Goal: Book appointment/travel/reservation

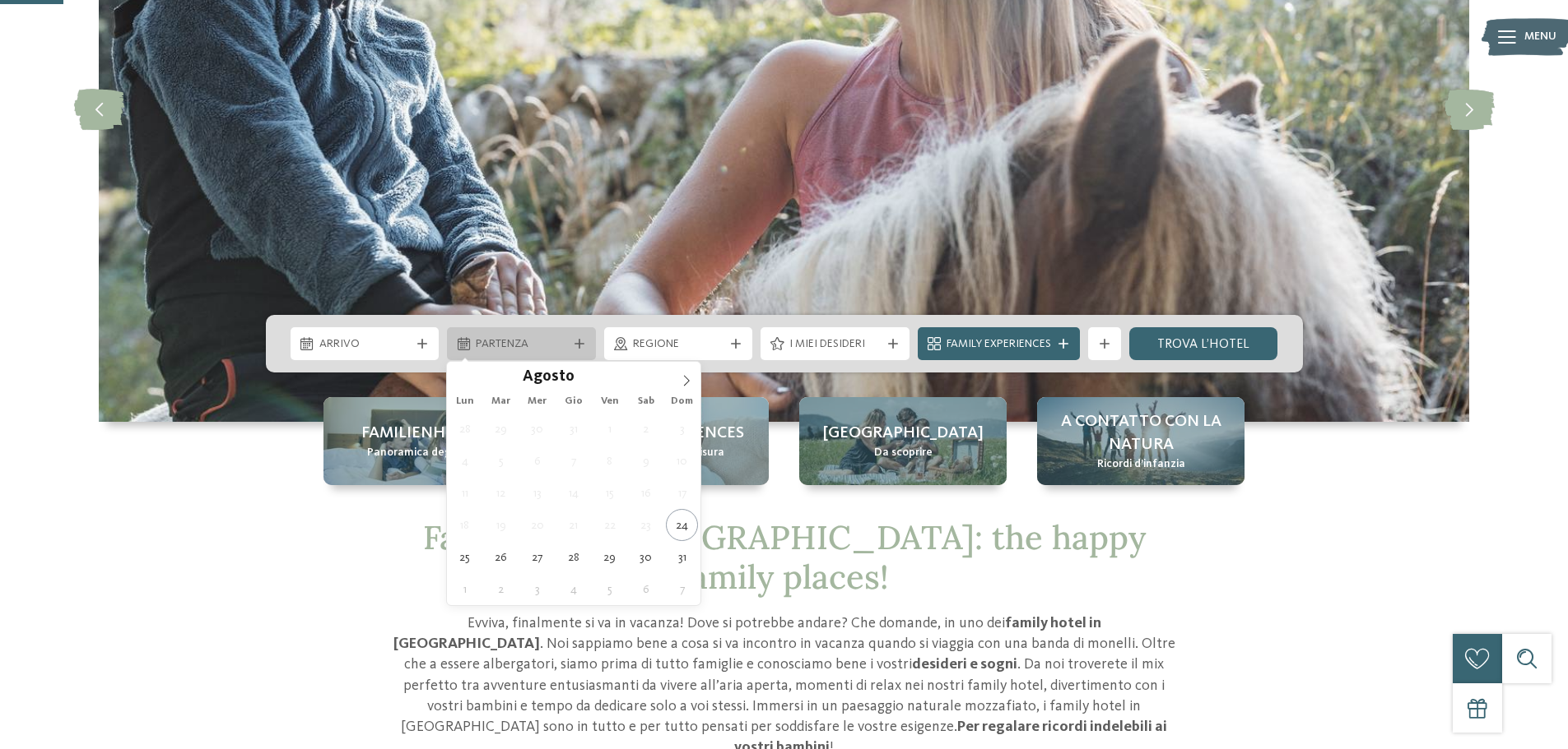
click at [504, 342] on span "Partenza" at bounding box center [521, 344] width 91 height 16
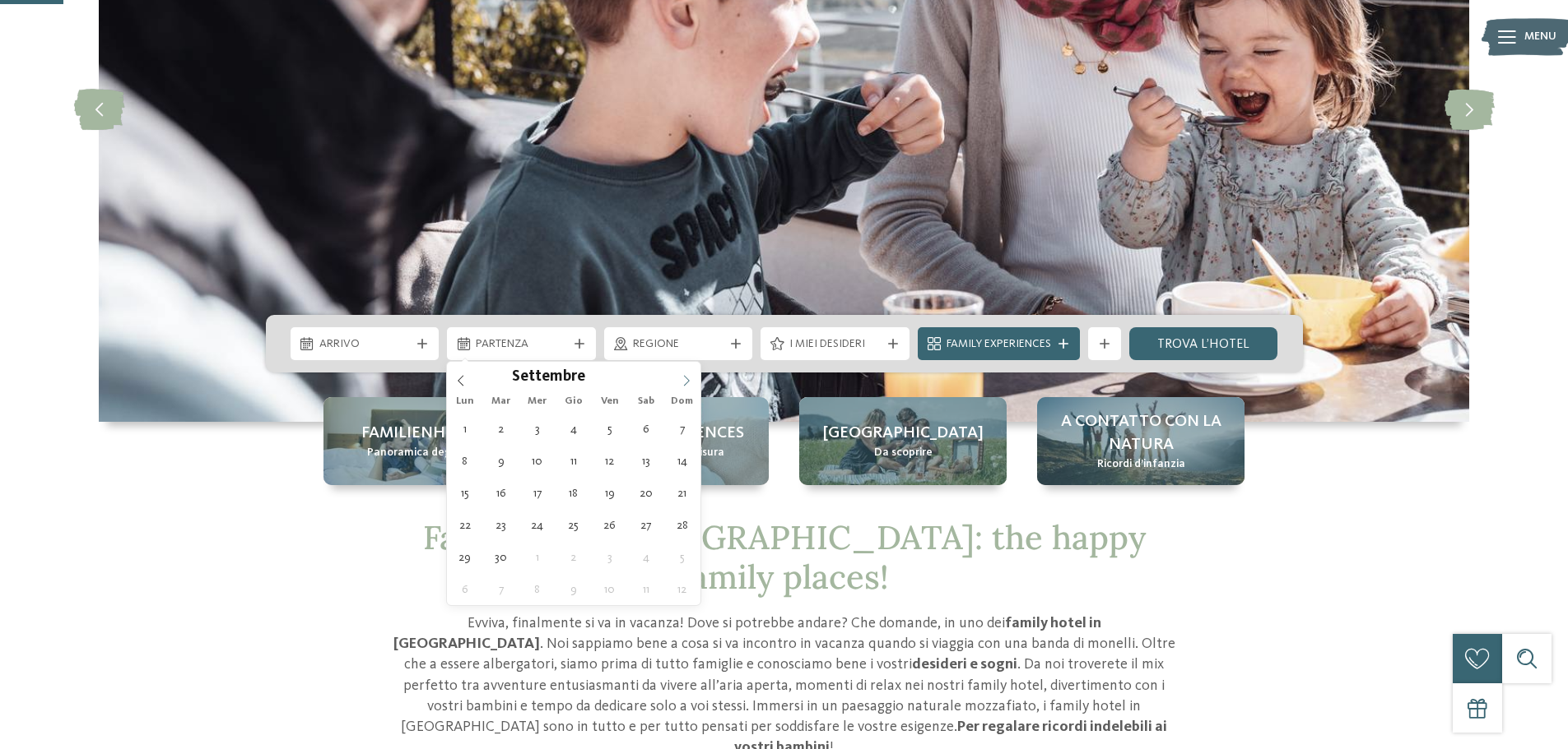
click at [678, 379] on span at bounding box center [687, 376] width 28 height 28
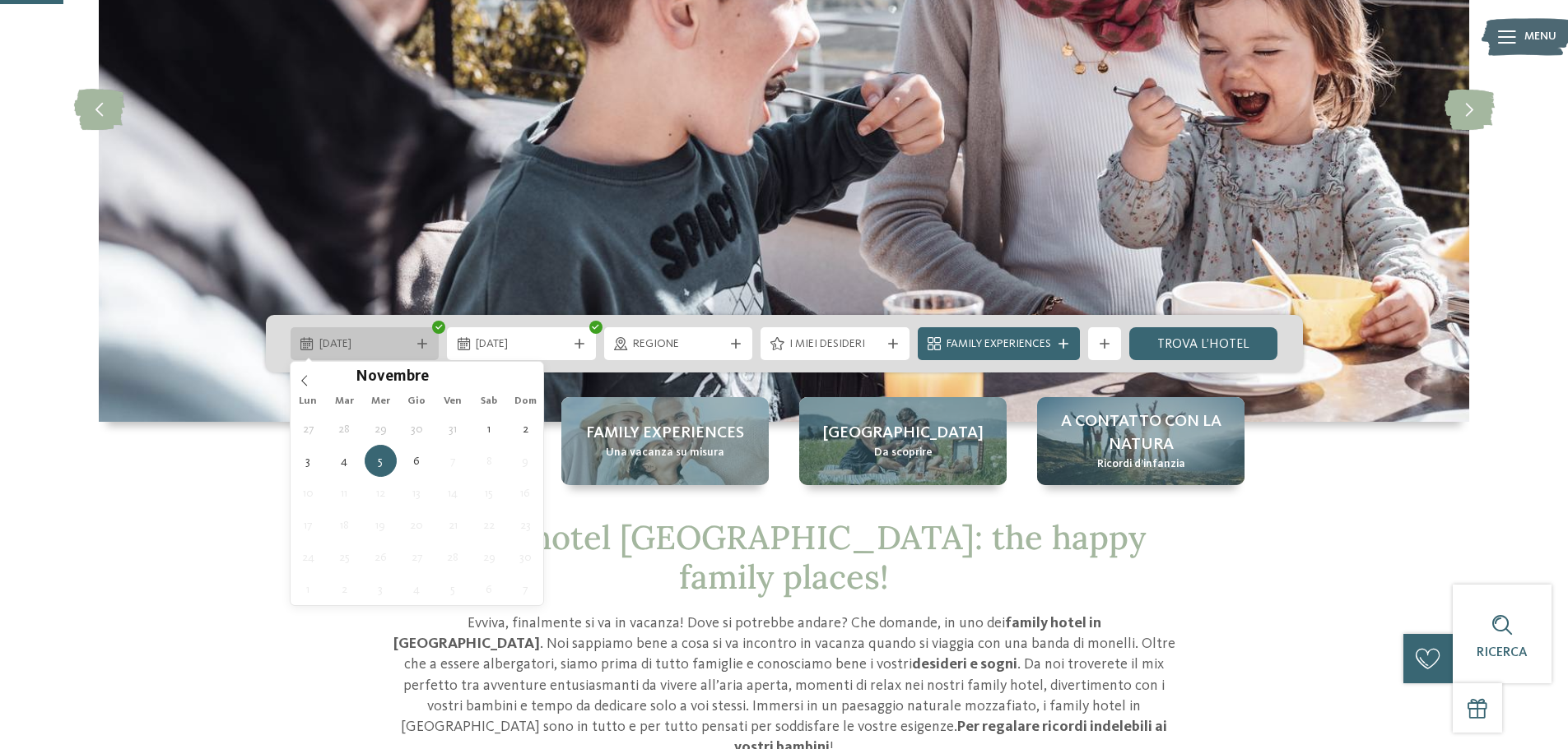
click at [372, 348] on span "[DATE]" at bounding box center [365, 344] width 91 height 16
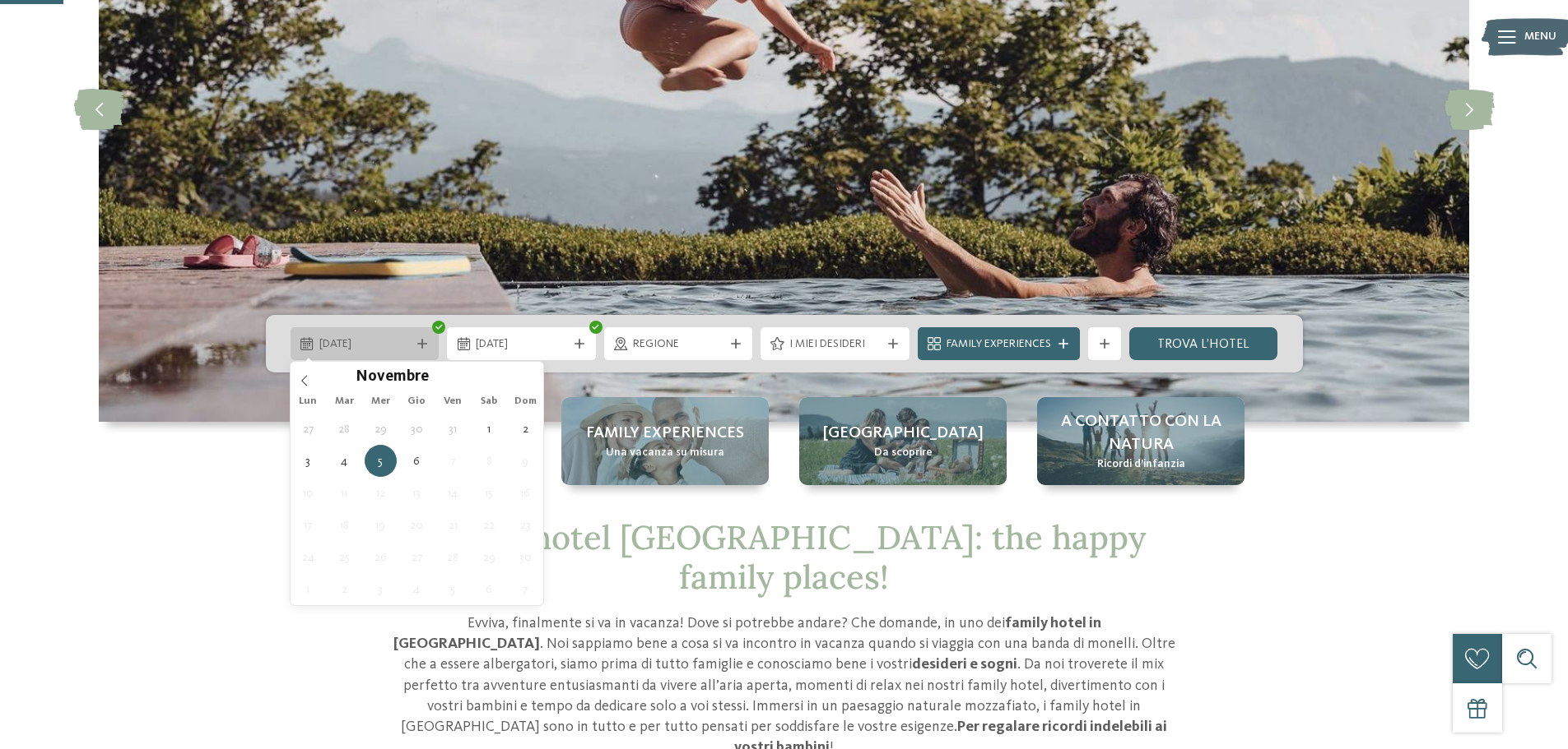
click at [418, 341] on icon at bounding box center [422, 344] width 9 height 9
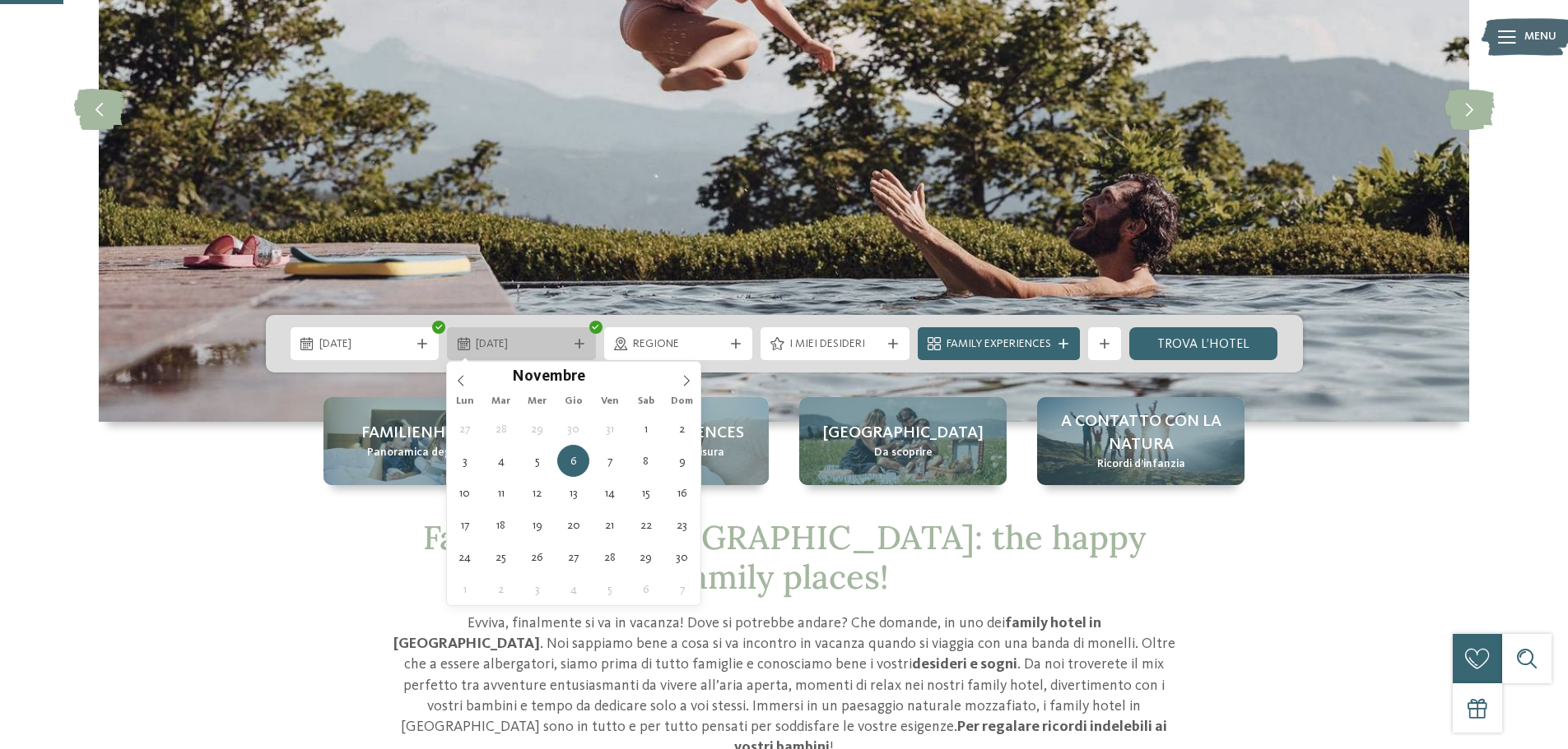
click at [511, 340] on span "[DATE]" at bounding box center [521, 344] width 91 height 16
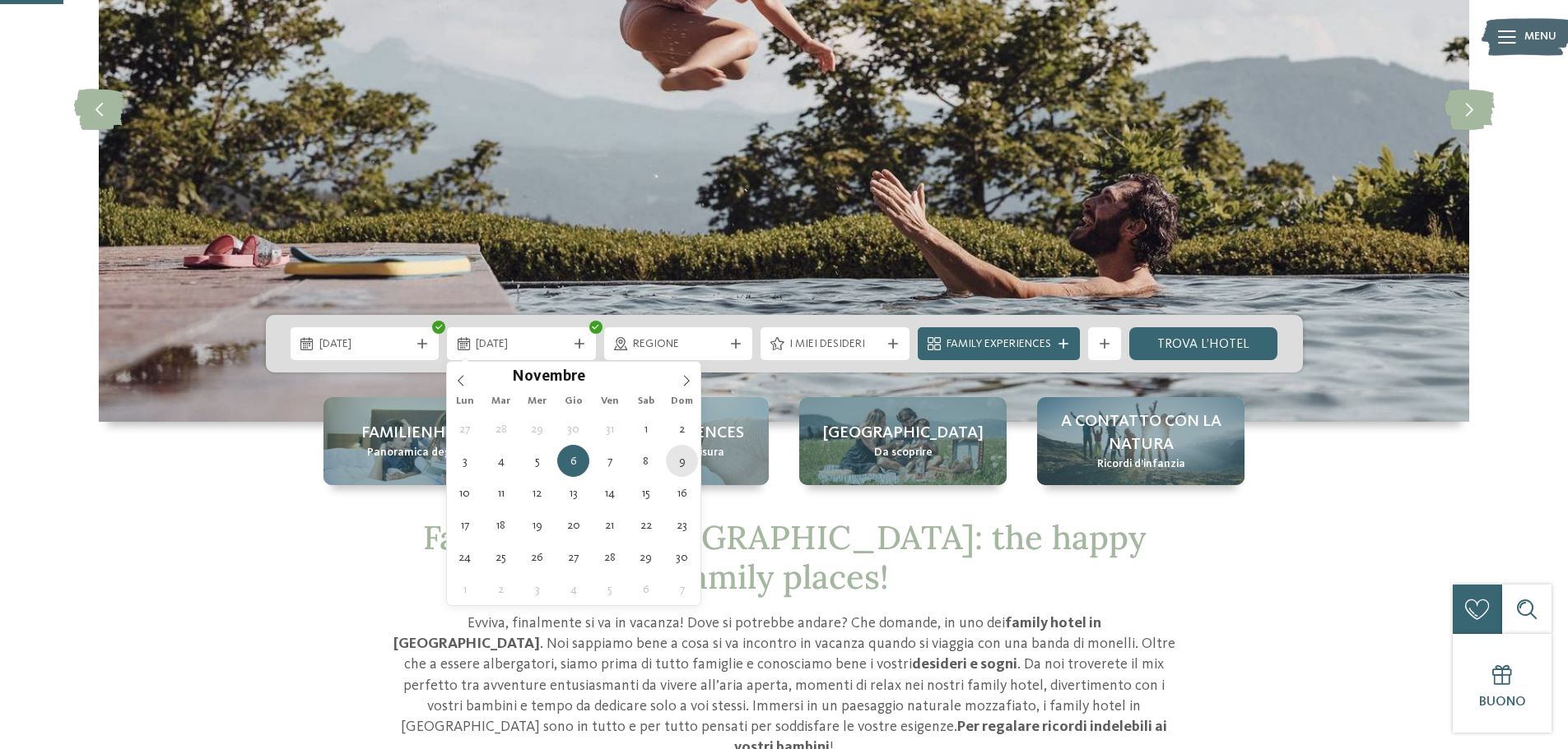
type div "[DATE]"
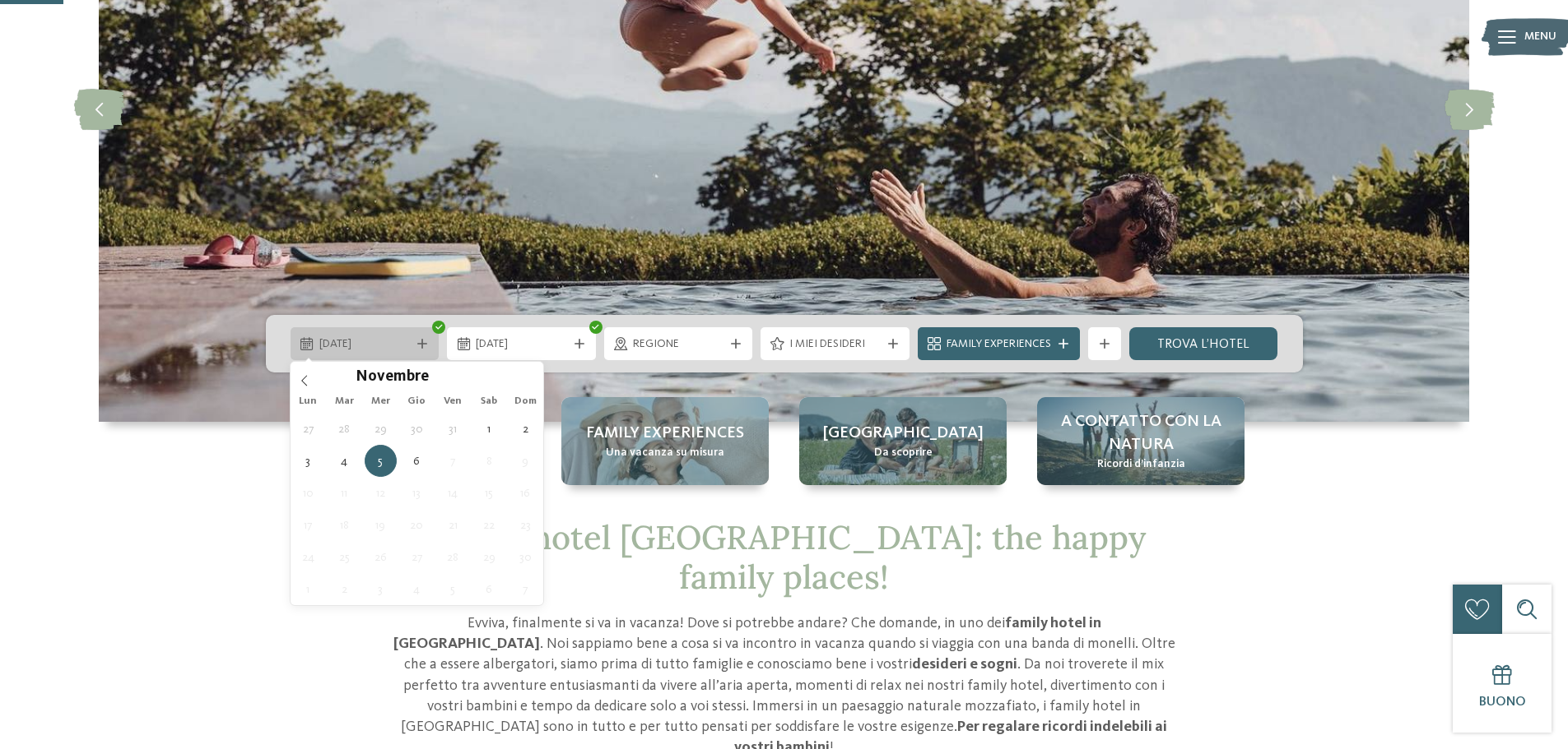
click at [417, 337] on div "[DATE]" at bounding box center [365, 344] width 149 height 33
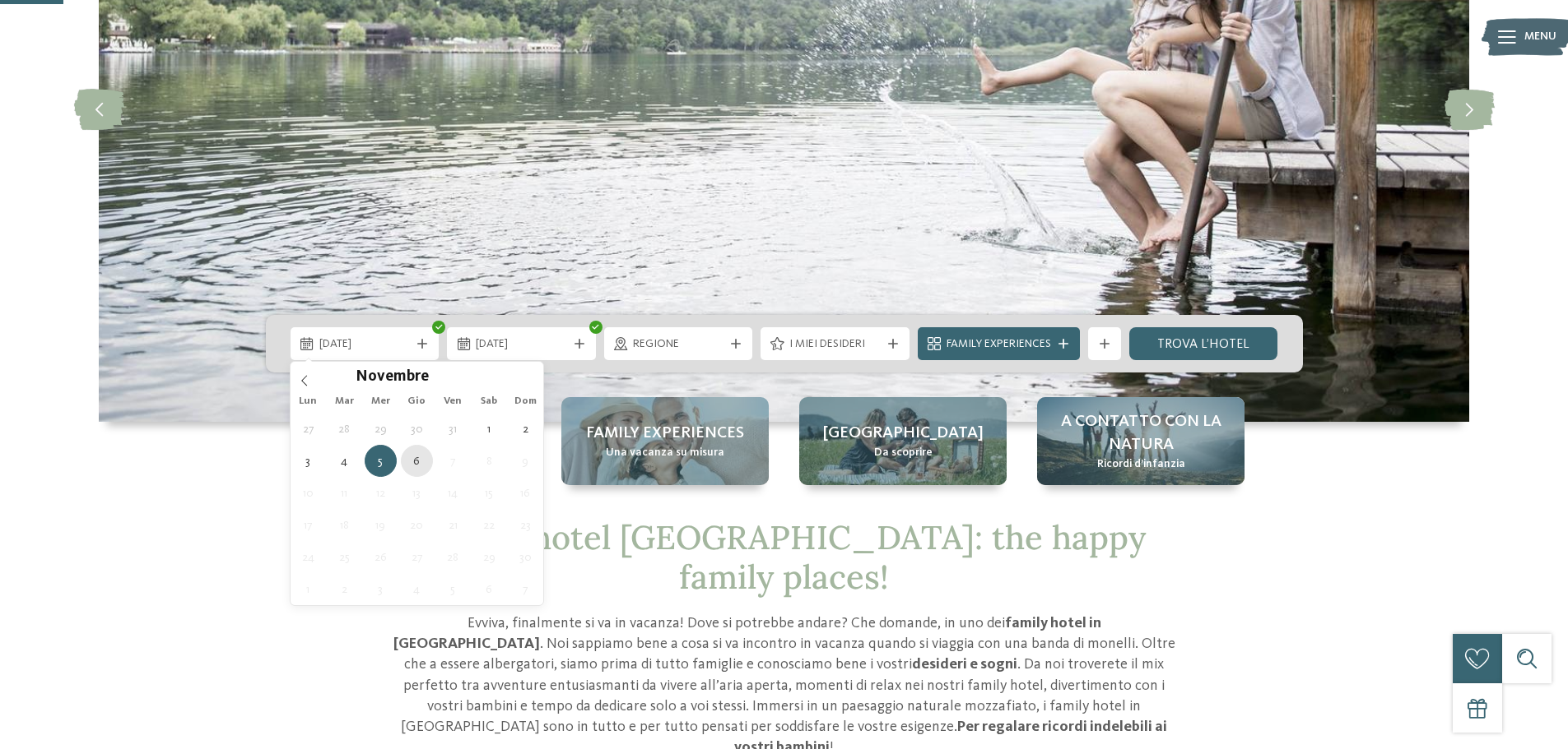
type div "[DATE]"
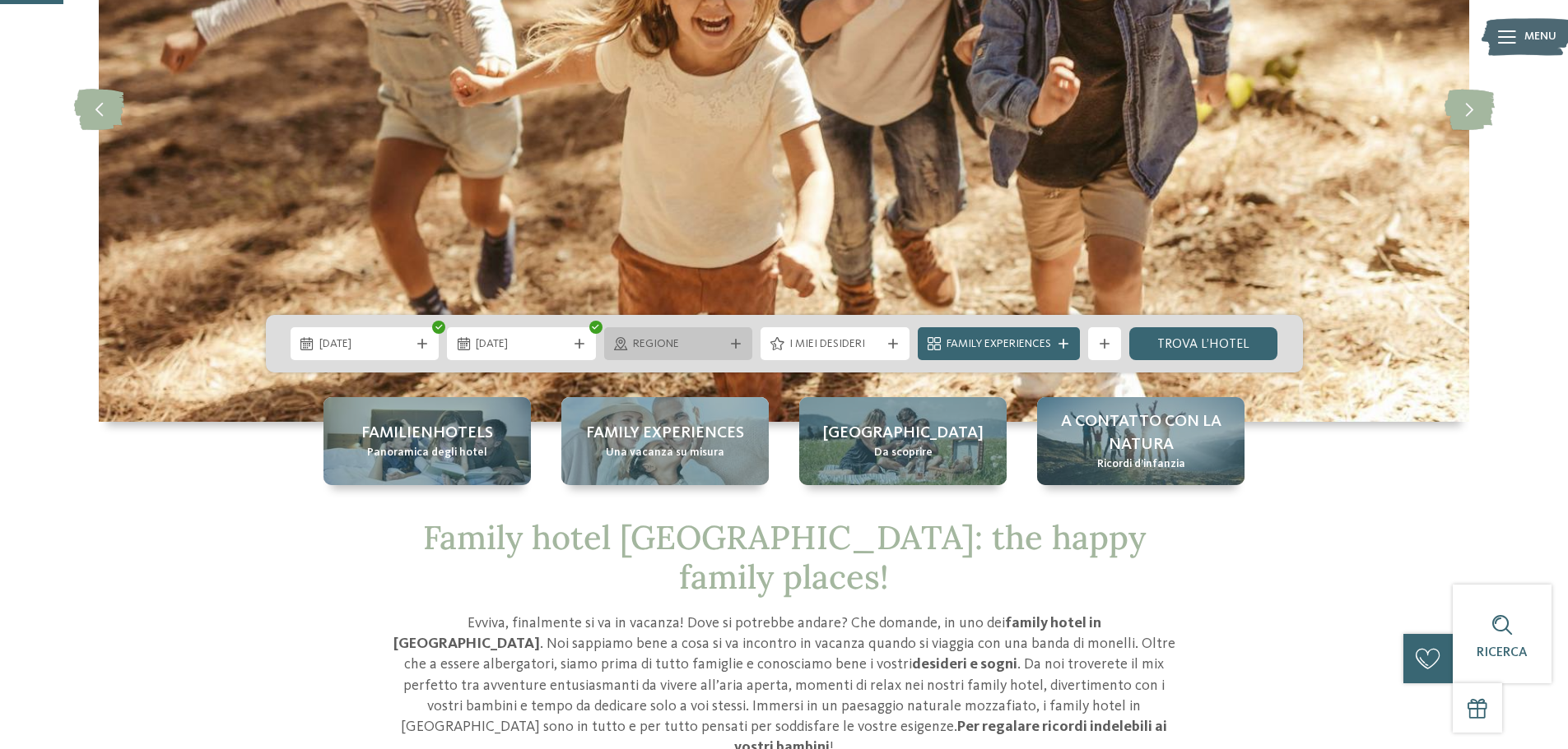
click at [701, 349] on span "Regione" at bounding box center [678, 344] width 91 height 16
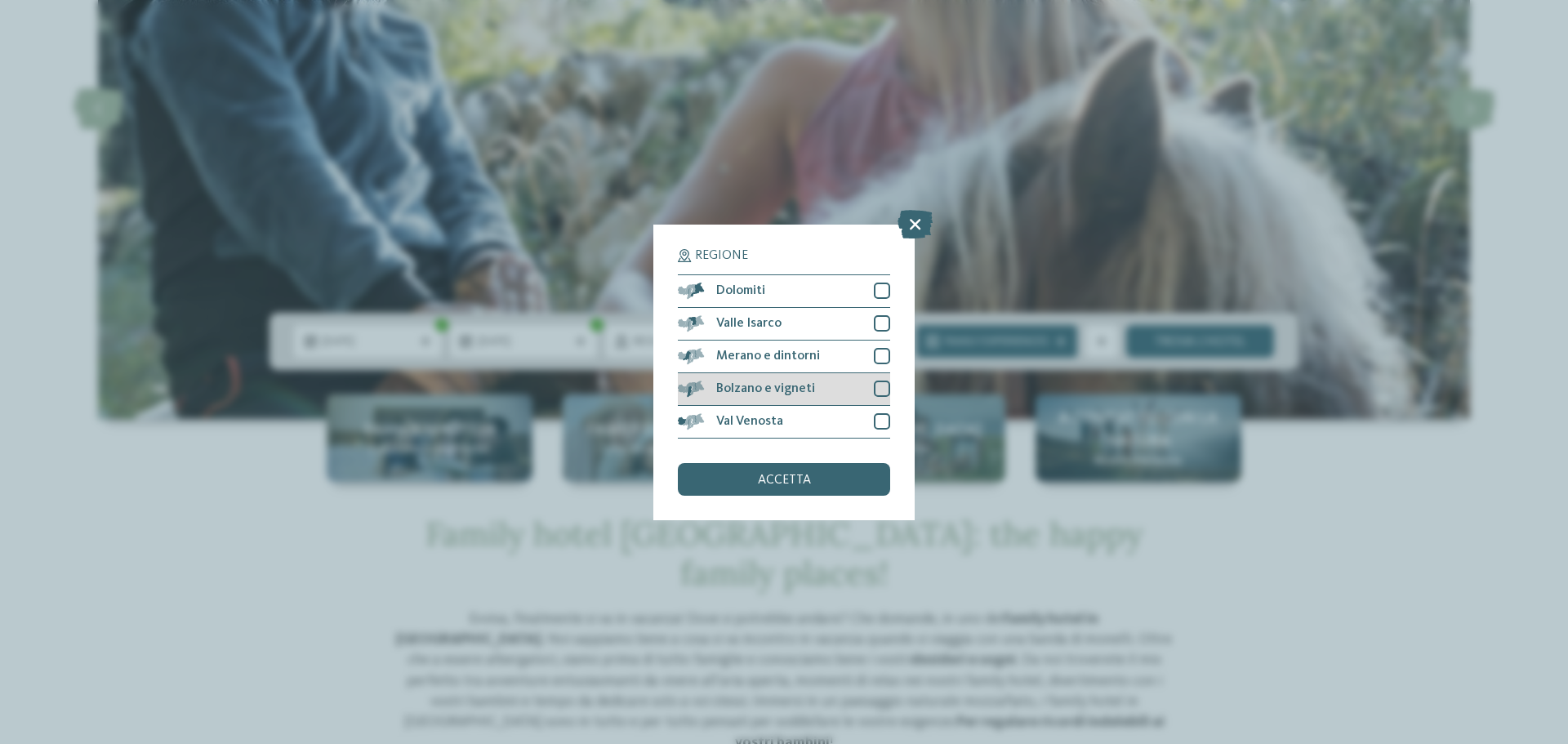
click at [824, 391] on div "Bolzano e vigneti" at bounding box center [784, 389] width 212 height 33
click at [855, 355] on div "Merano e dintorni" at bounding box center [784, 356] width 212 height 33
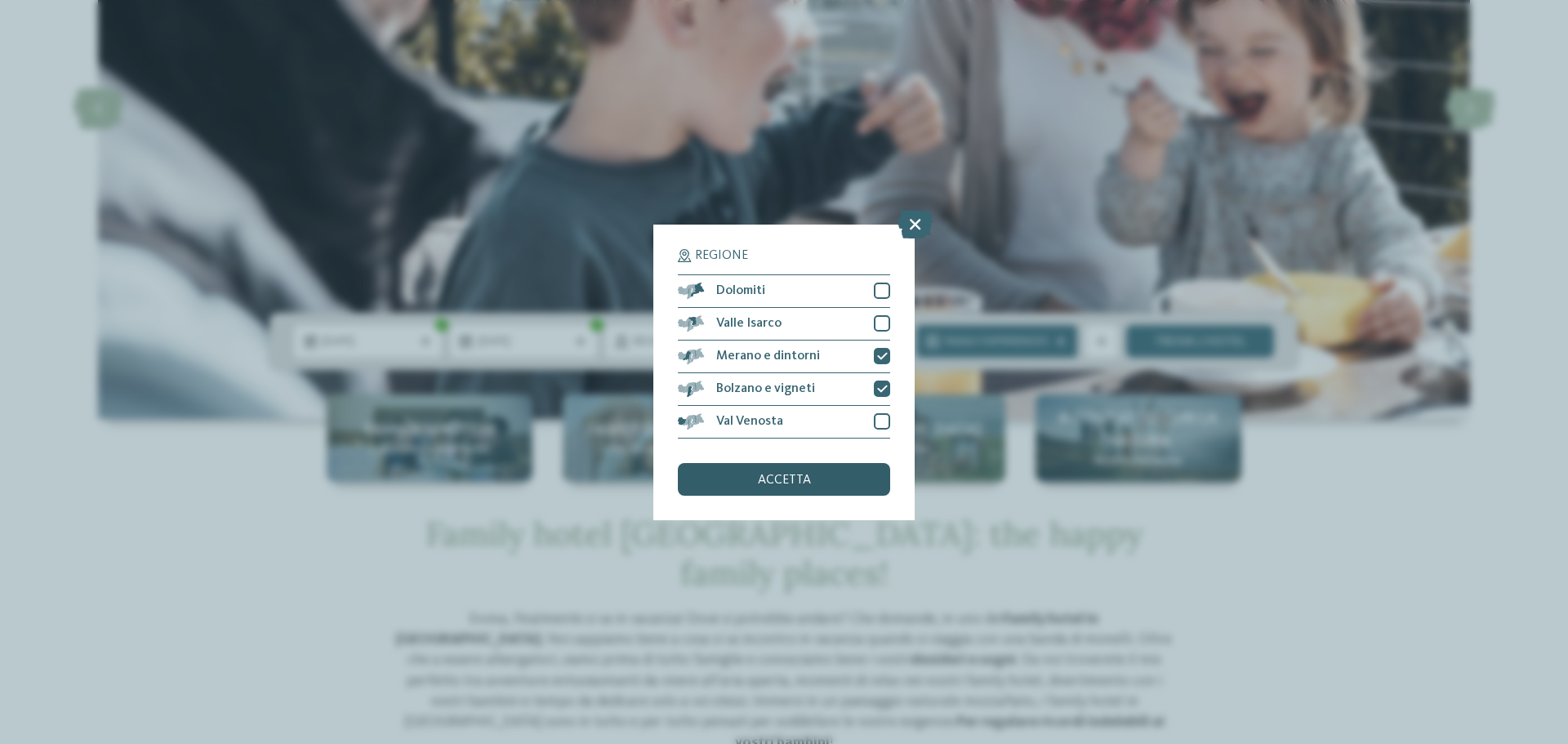
click at [800, 482] on span "accetta" at bounding box center [784, 481] width 53 height 13
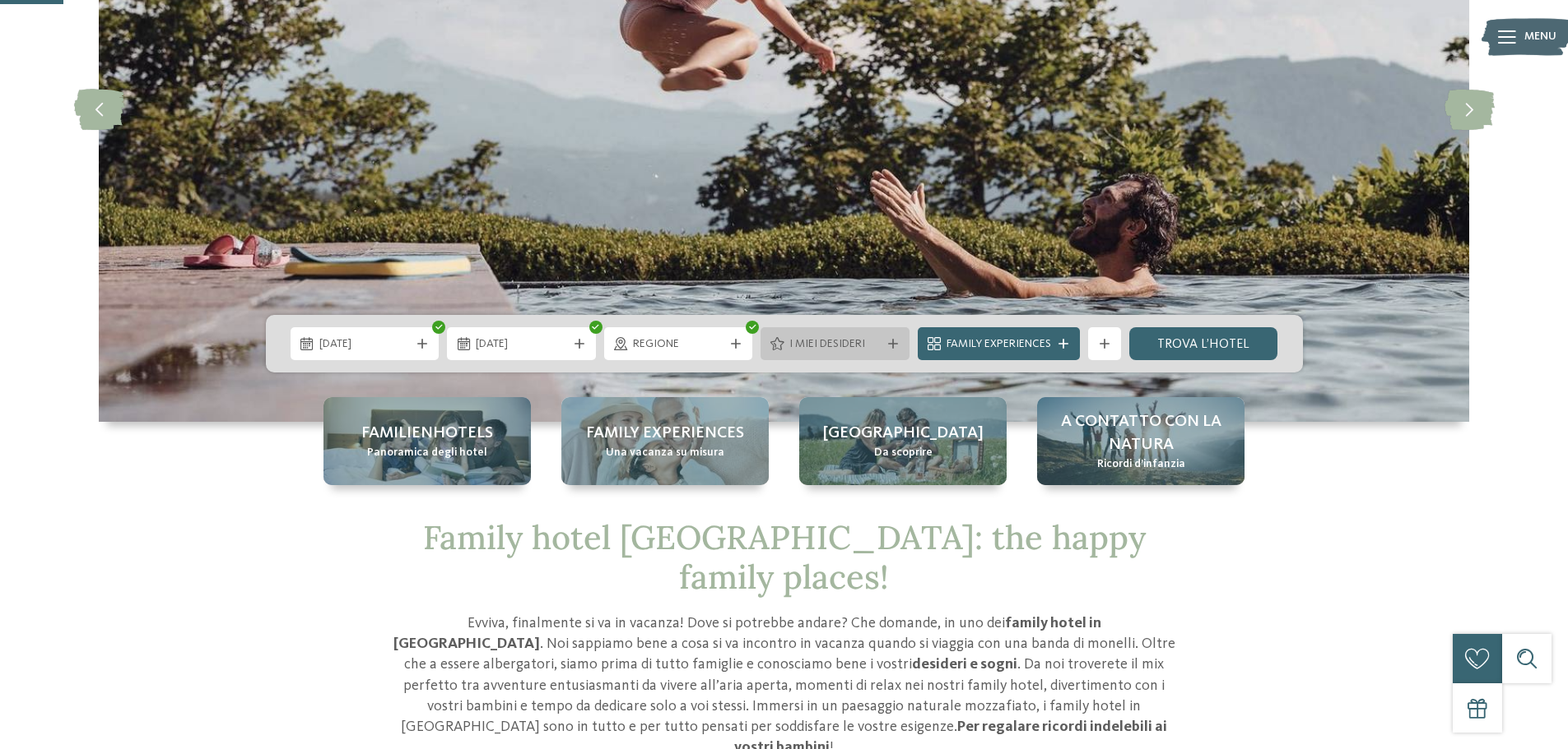
click at [856, 347] on span "I miei desideri" at bounding box center [835, 344] width 91 height 16
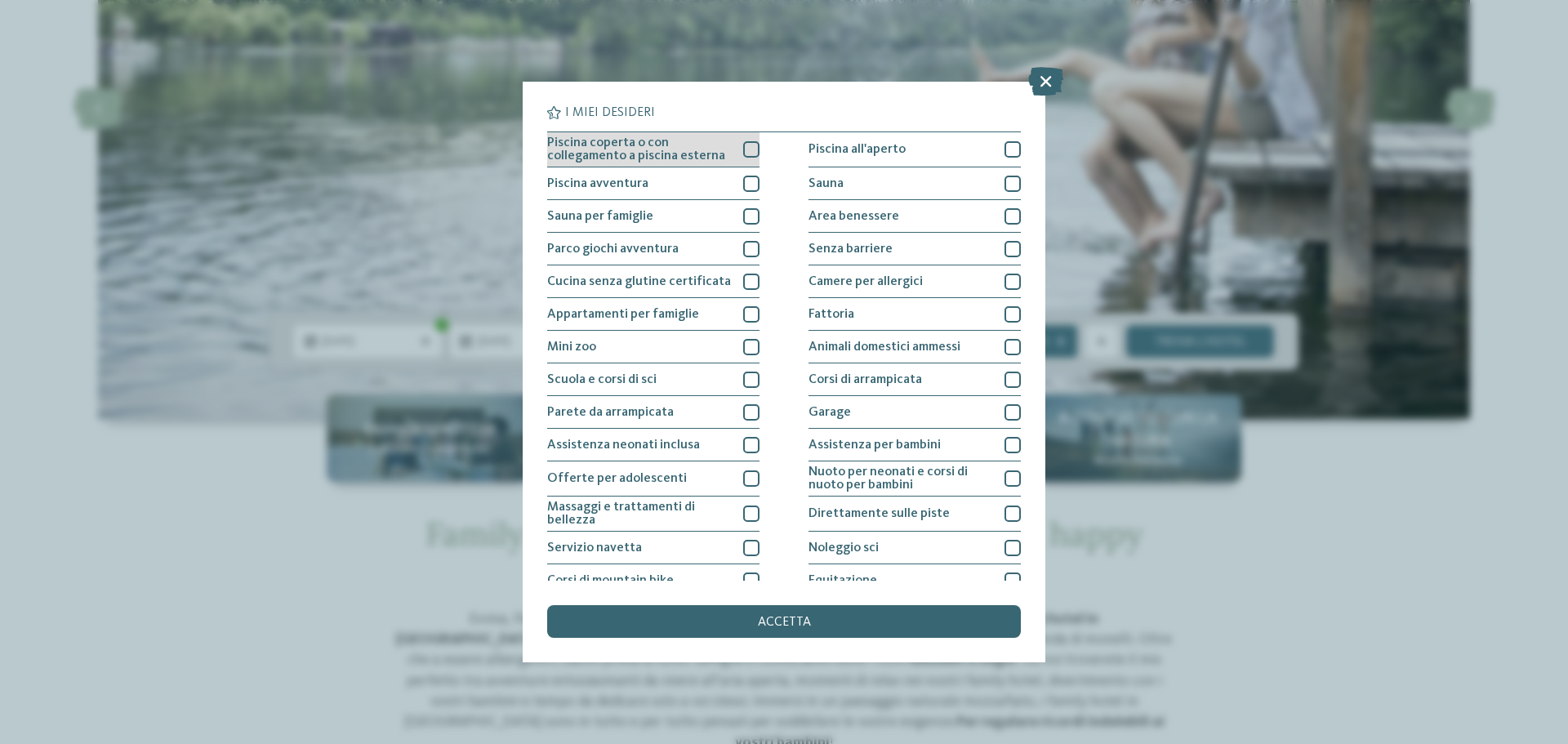
click at [745, 149] on div at bounding box center [751, 149] width 16 height 16
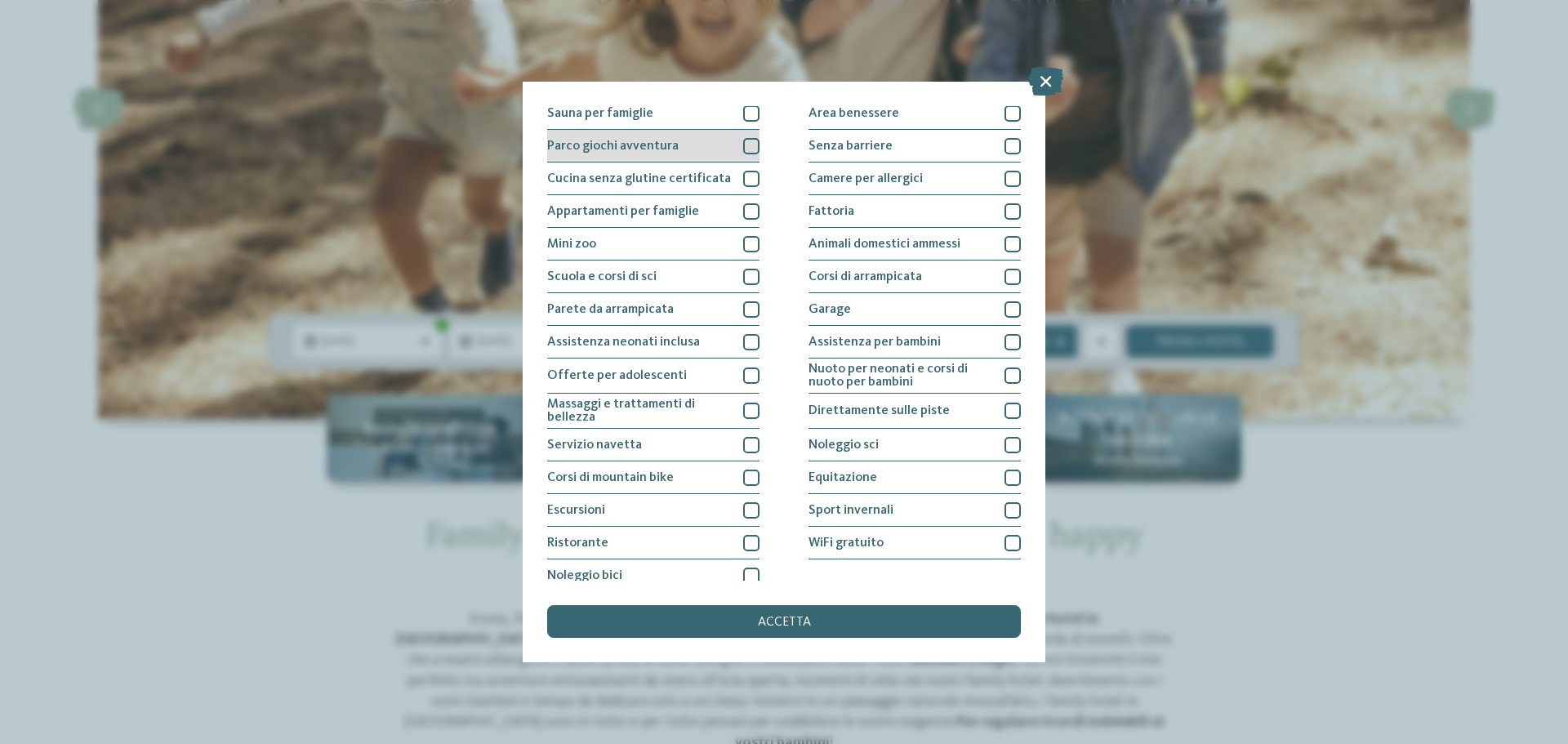
scroll to position [115, 0]
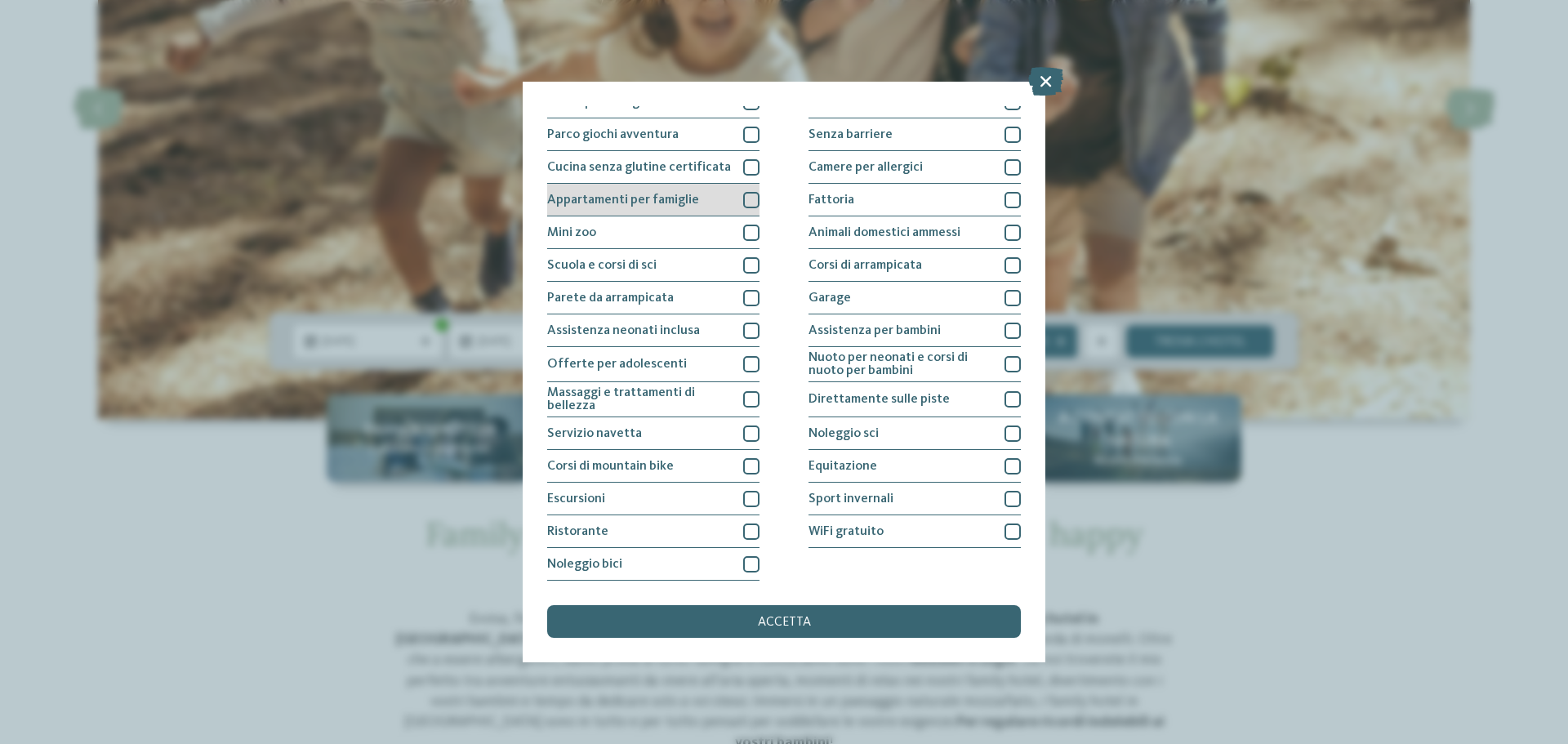
click at [728, 208] on div "Appartamenti per famiglie" at bounding box center [653, 199] width 212 height 33
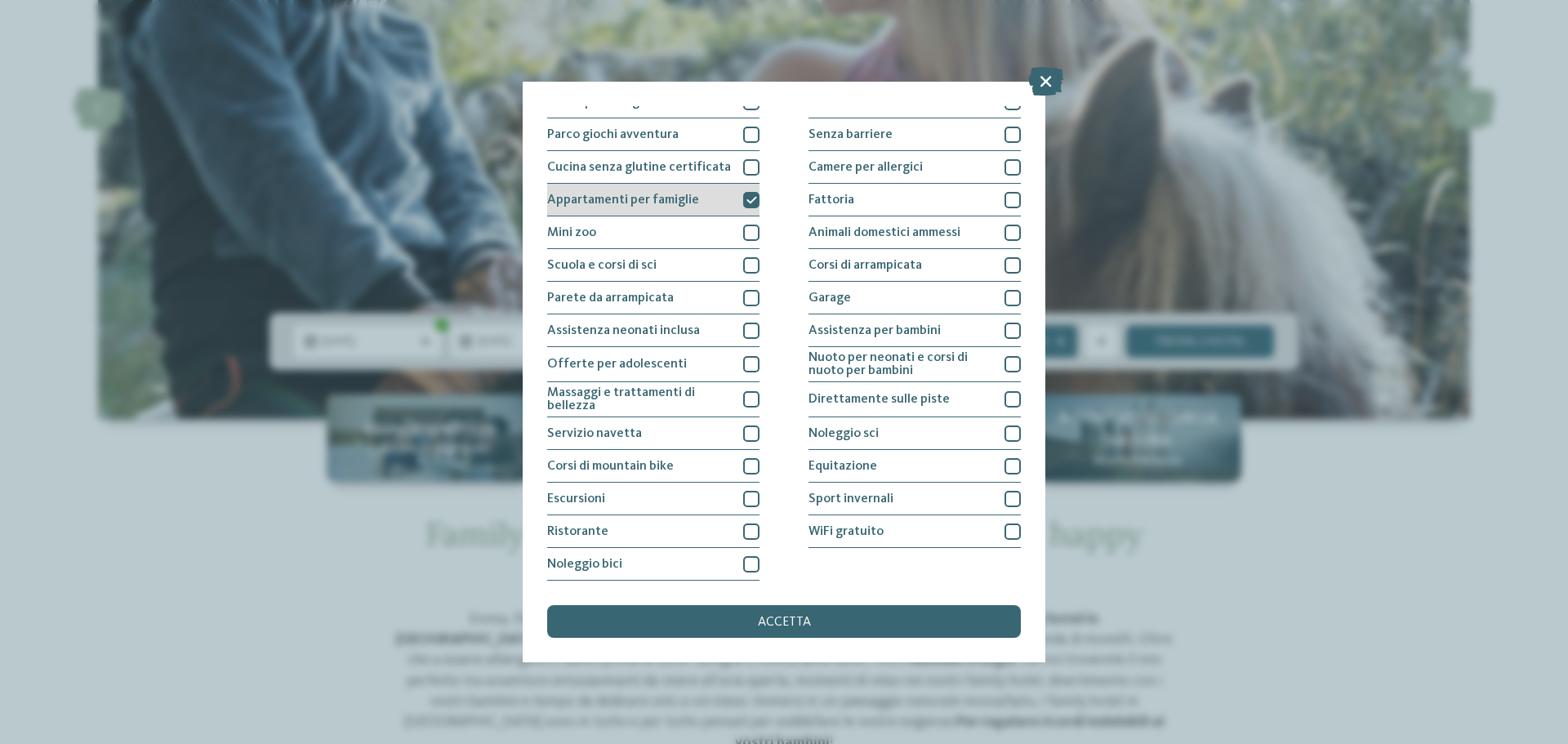
click at [748, 198] on icon at bounding box center [751, 200] width 10 height 9
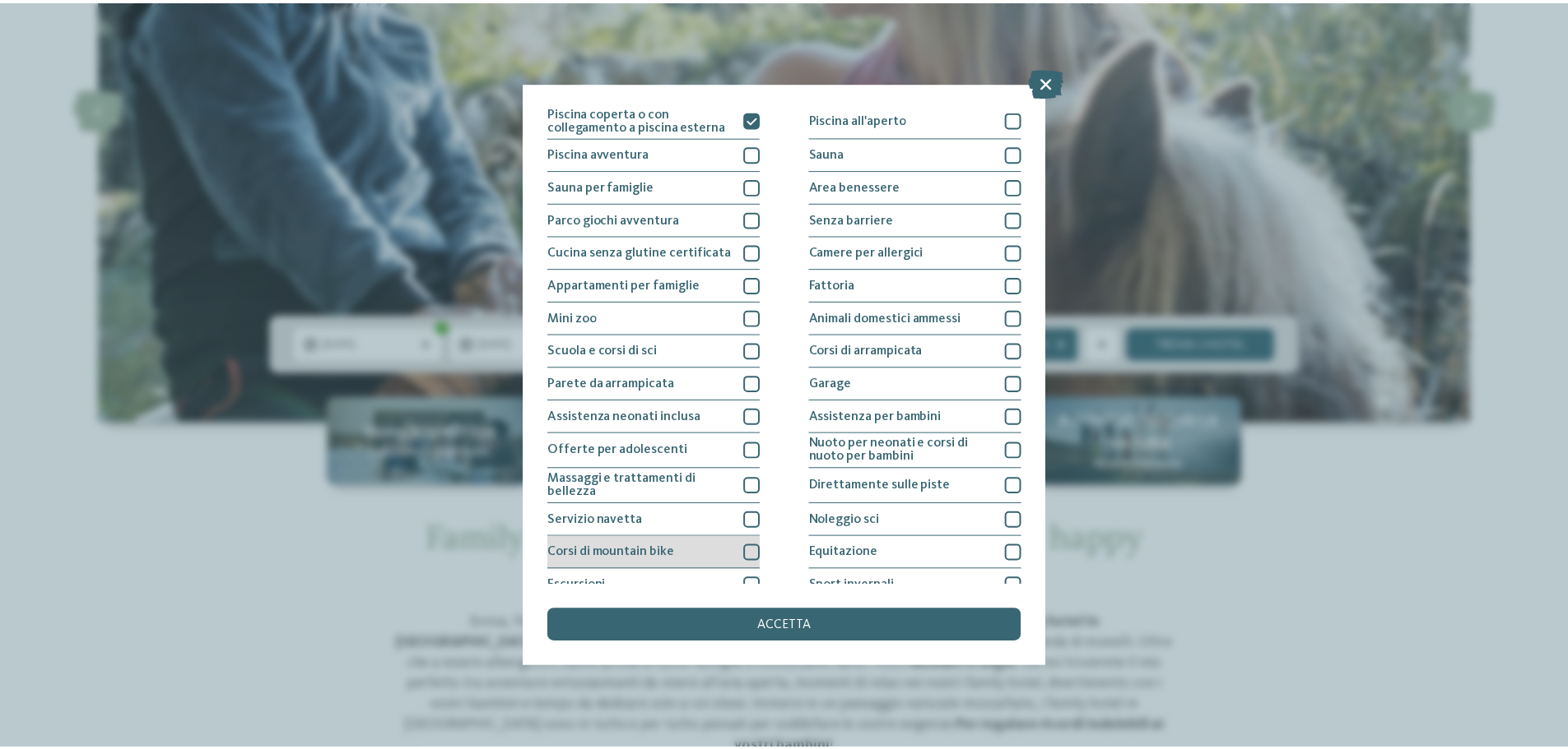
scroll to position [0, 0]
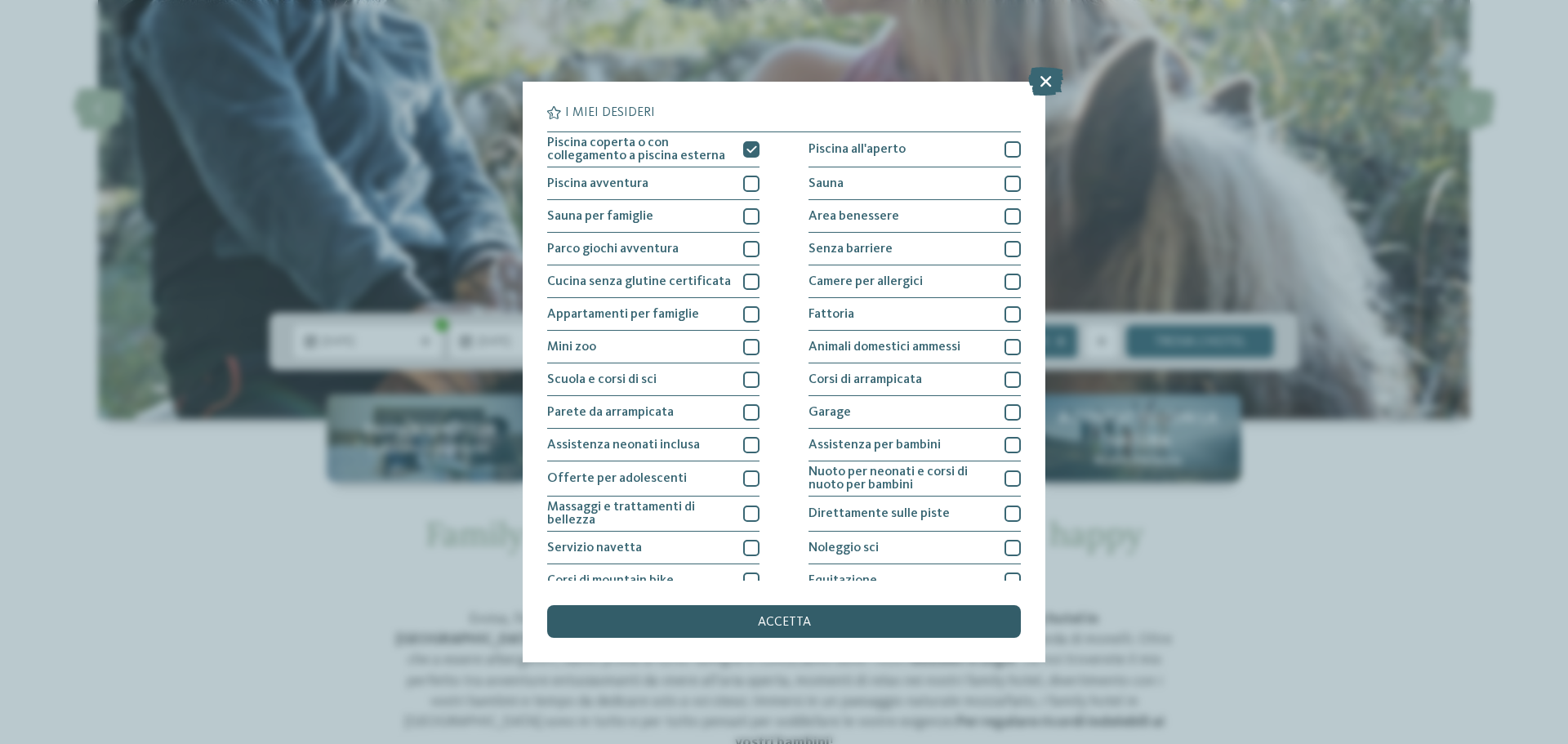
click at [707, 611] on div "accetta" at bounding box center [784, 622] width 474 height 33
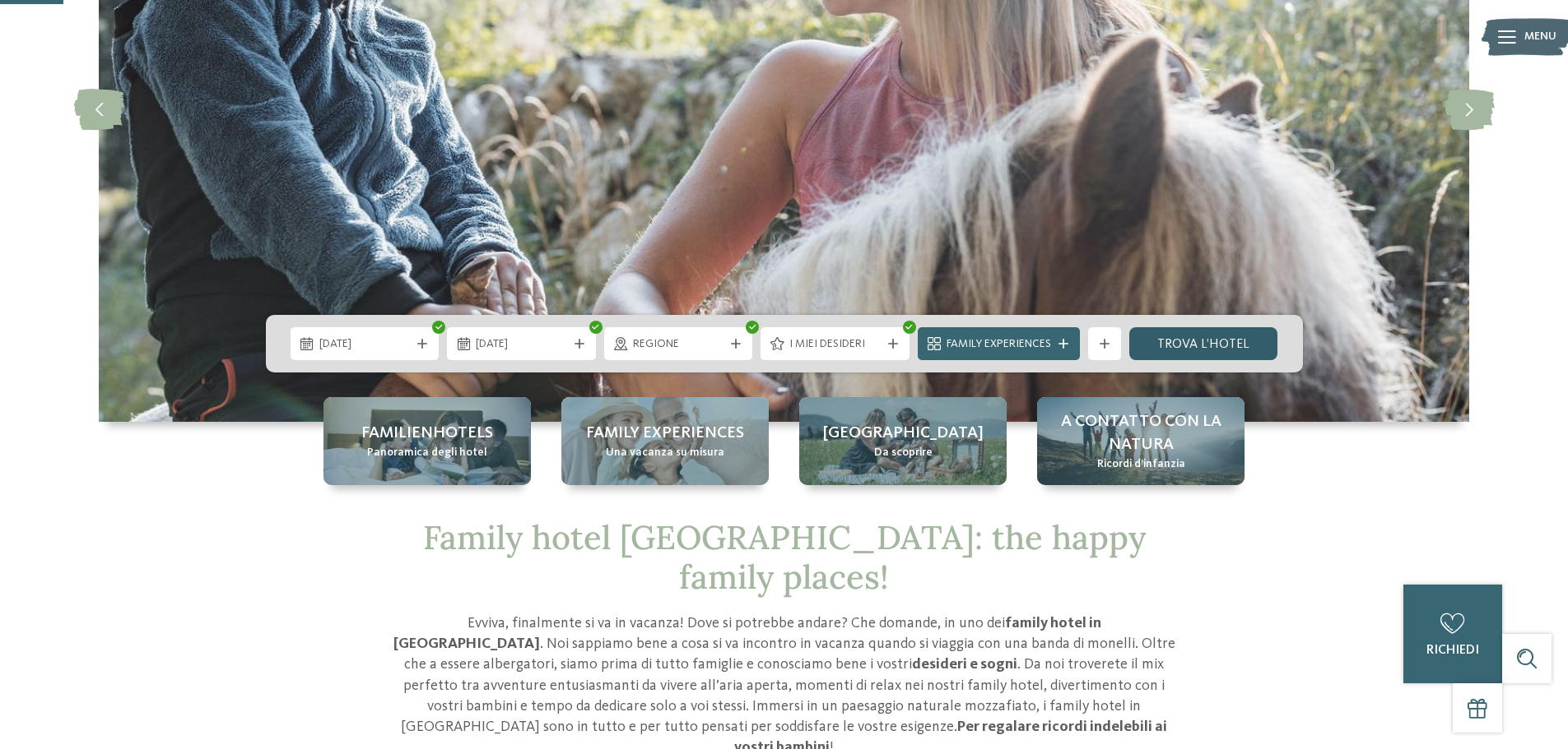
click at [1210, 342] on link "trova l’hotel" at bounding box center [1203, 344] width 149 height 33
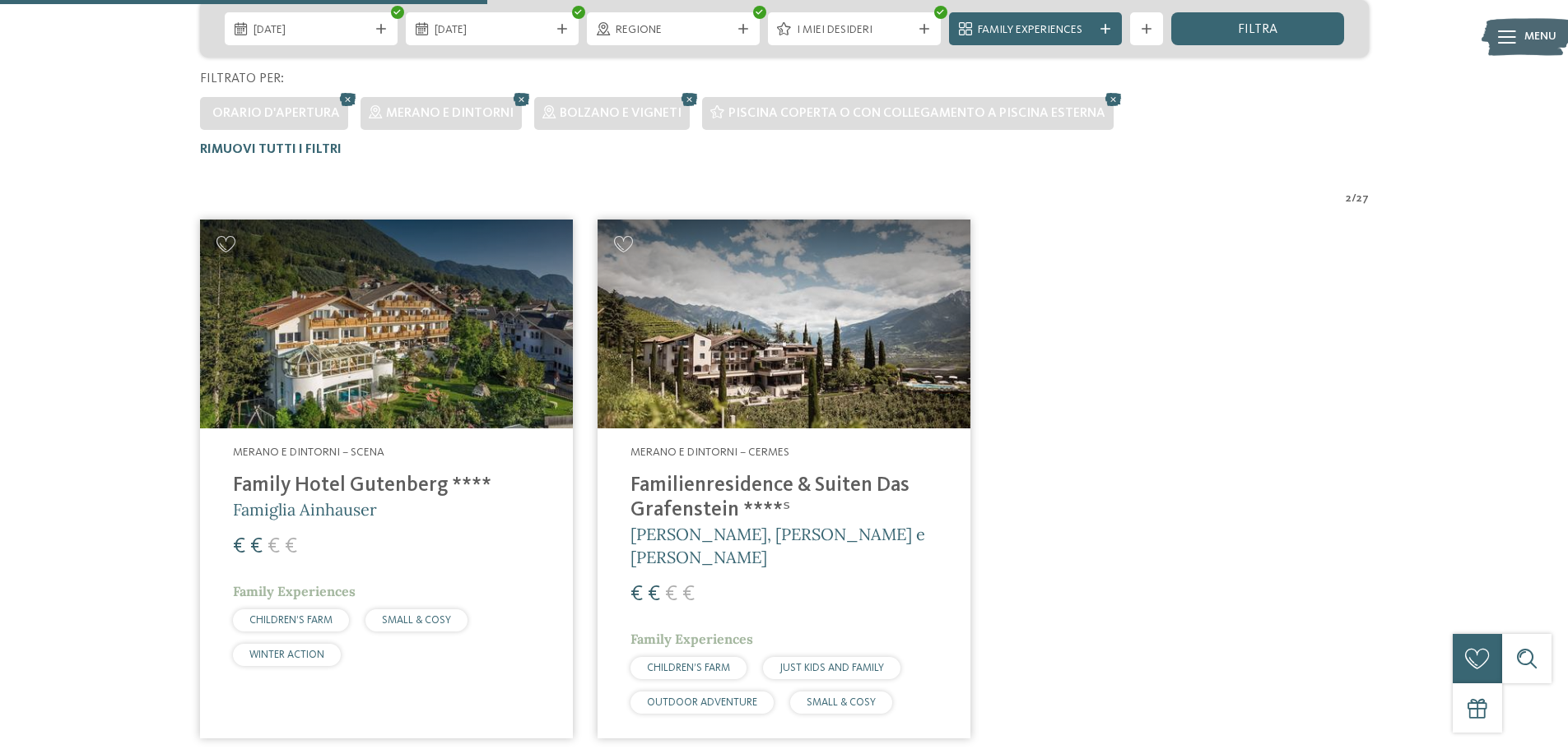
scroll to position [422, 0]
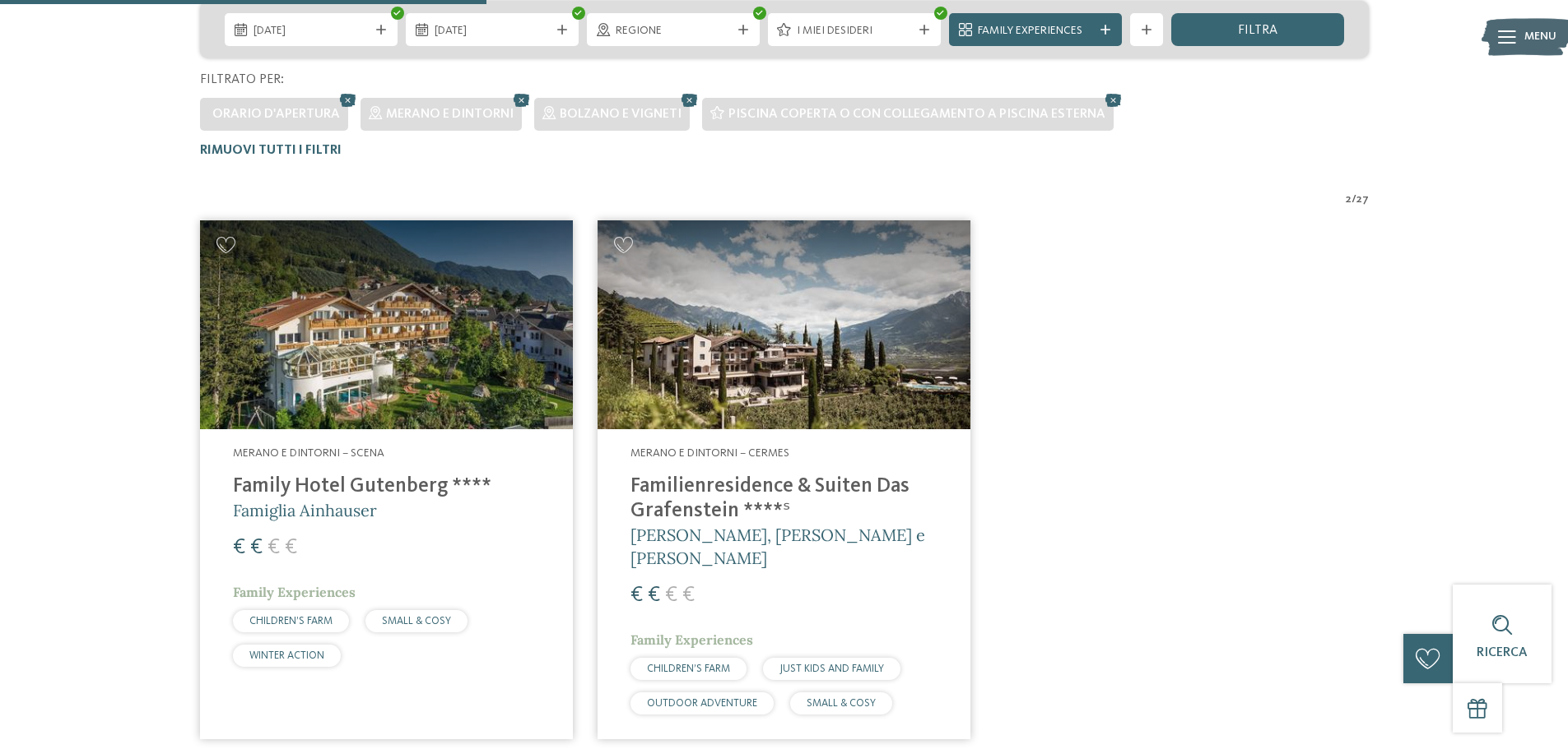
click at [484, 470] on div "Merano e dintorni – Scena Family Hotel Gutenberg **** Famiglia Ainhauser € € € …" at bounding box center [387, 560] width 373 height 261
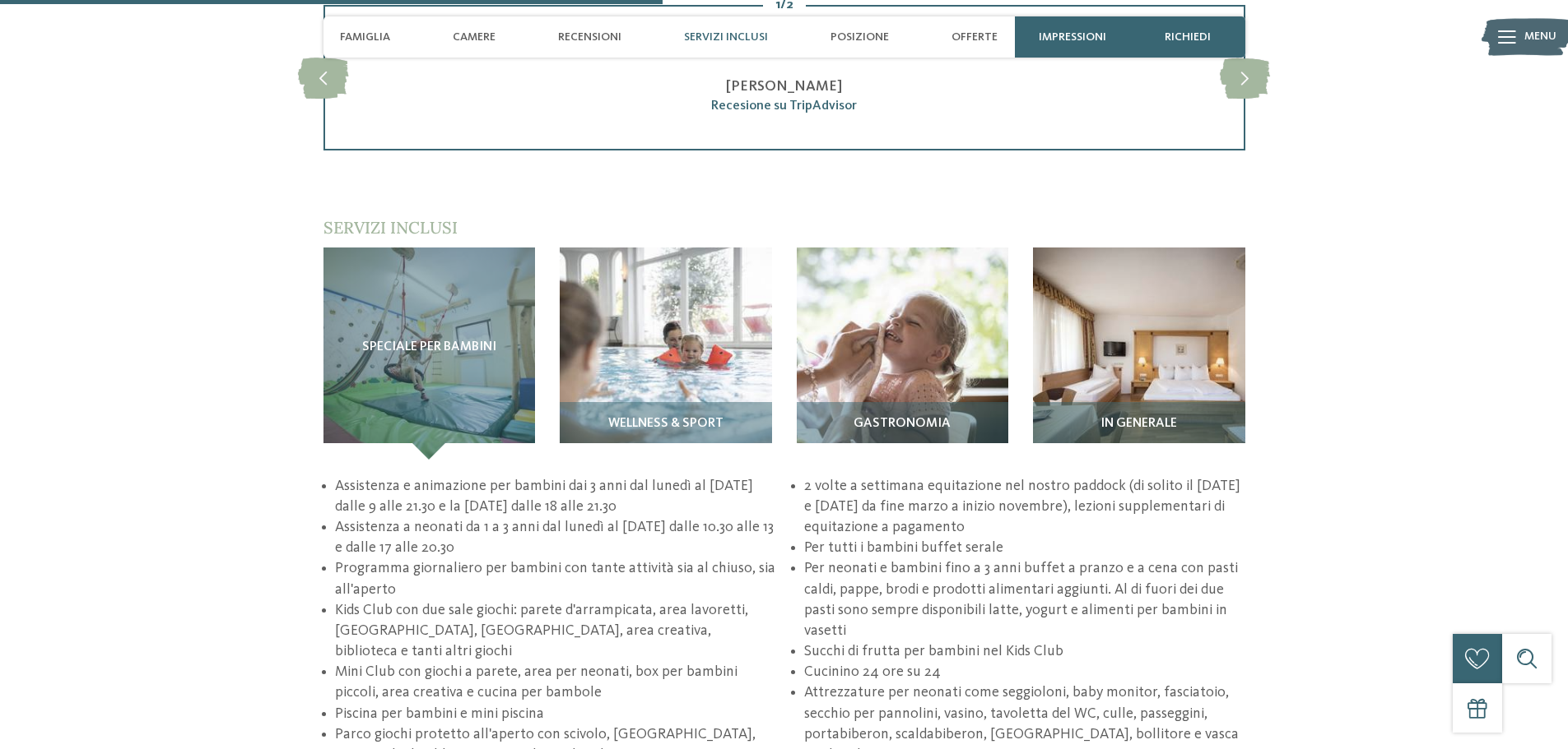
scroll to position [2066, 0]
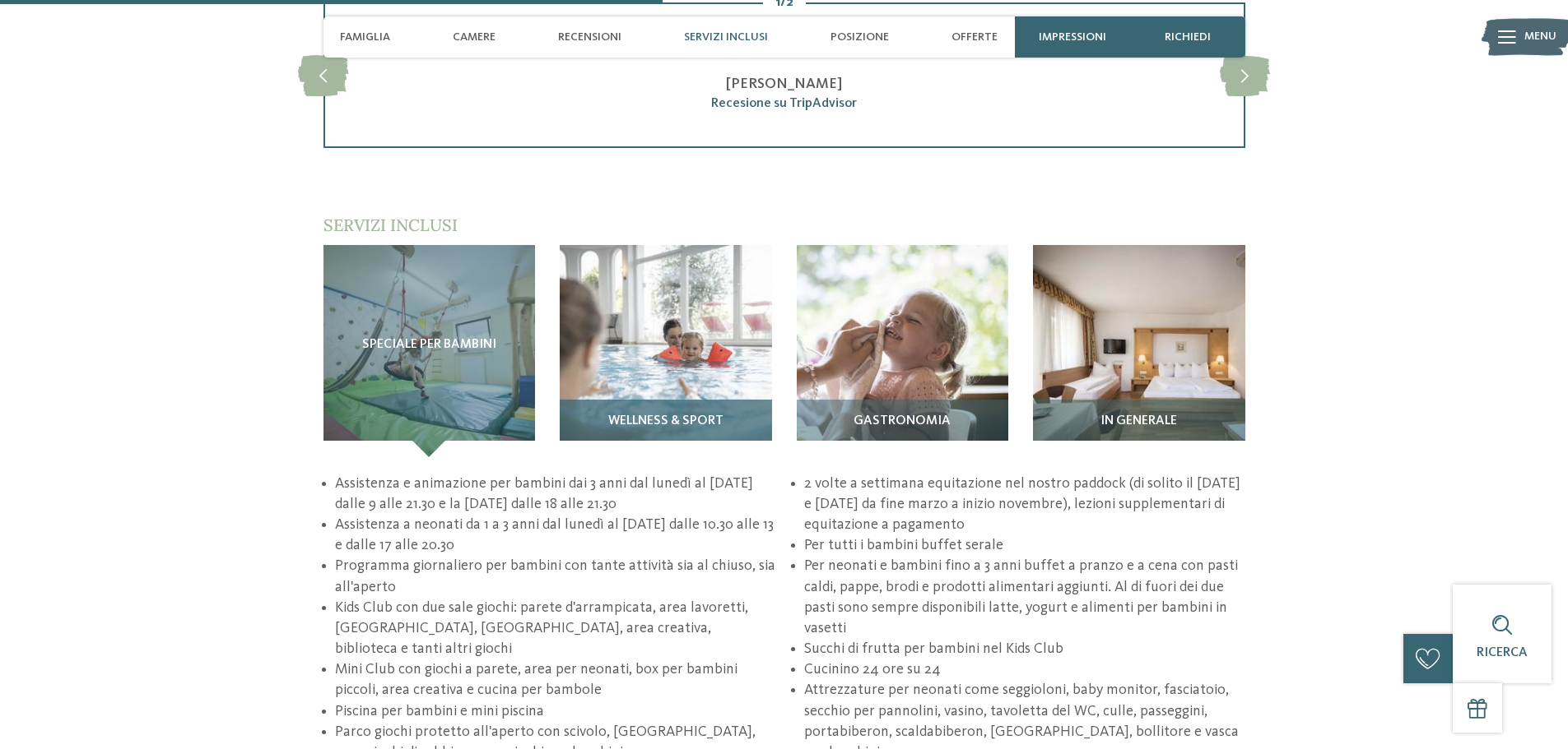
click at [686, 348] on img at bounding box center [666, 351] width 212 height 212
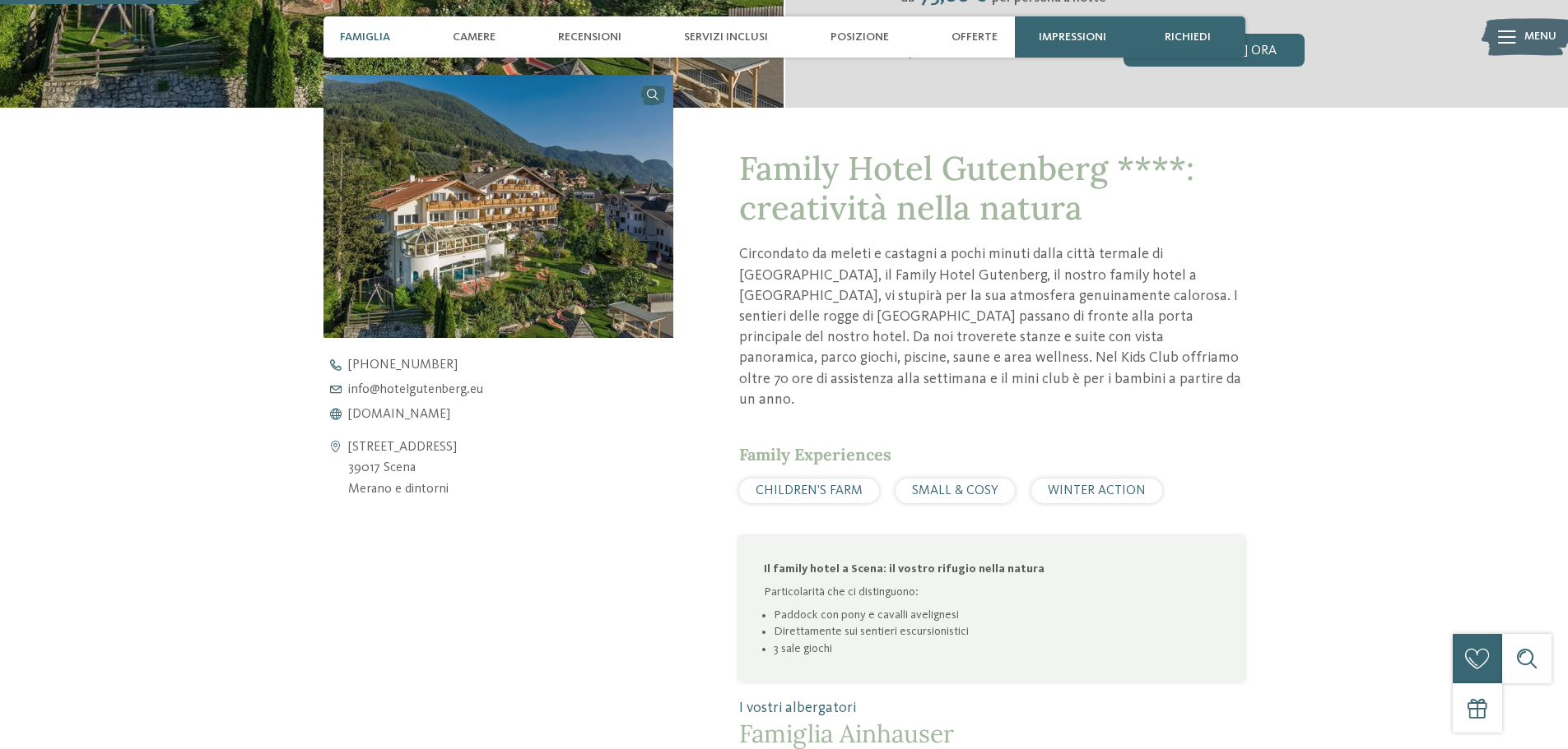
scroll to position [447, 0]
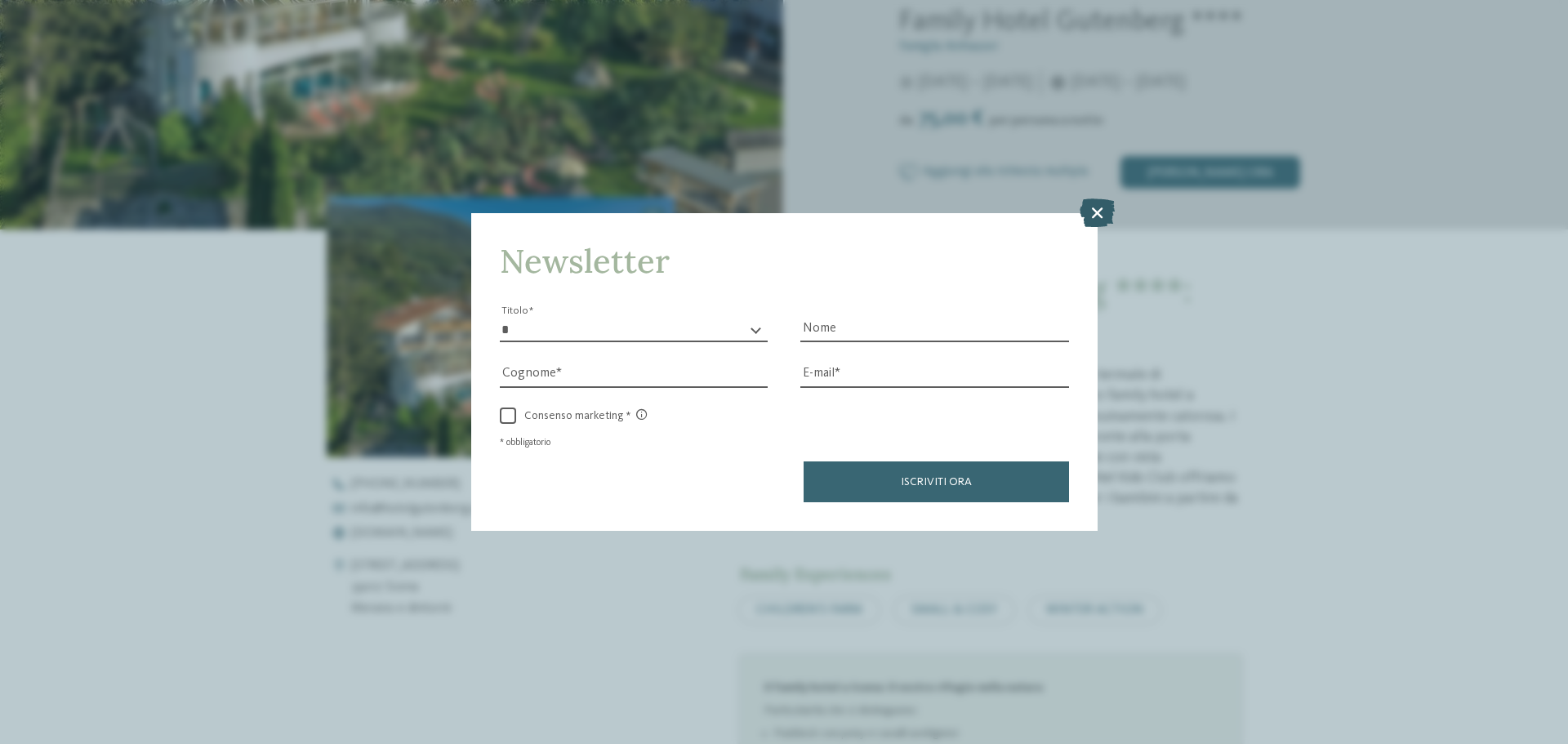
click at [1091, 212] on icon at bounding box center [1096, 213] width 35 height 28
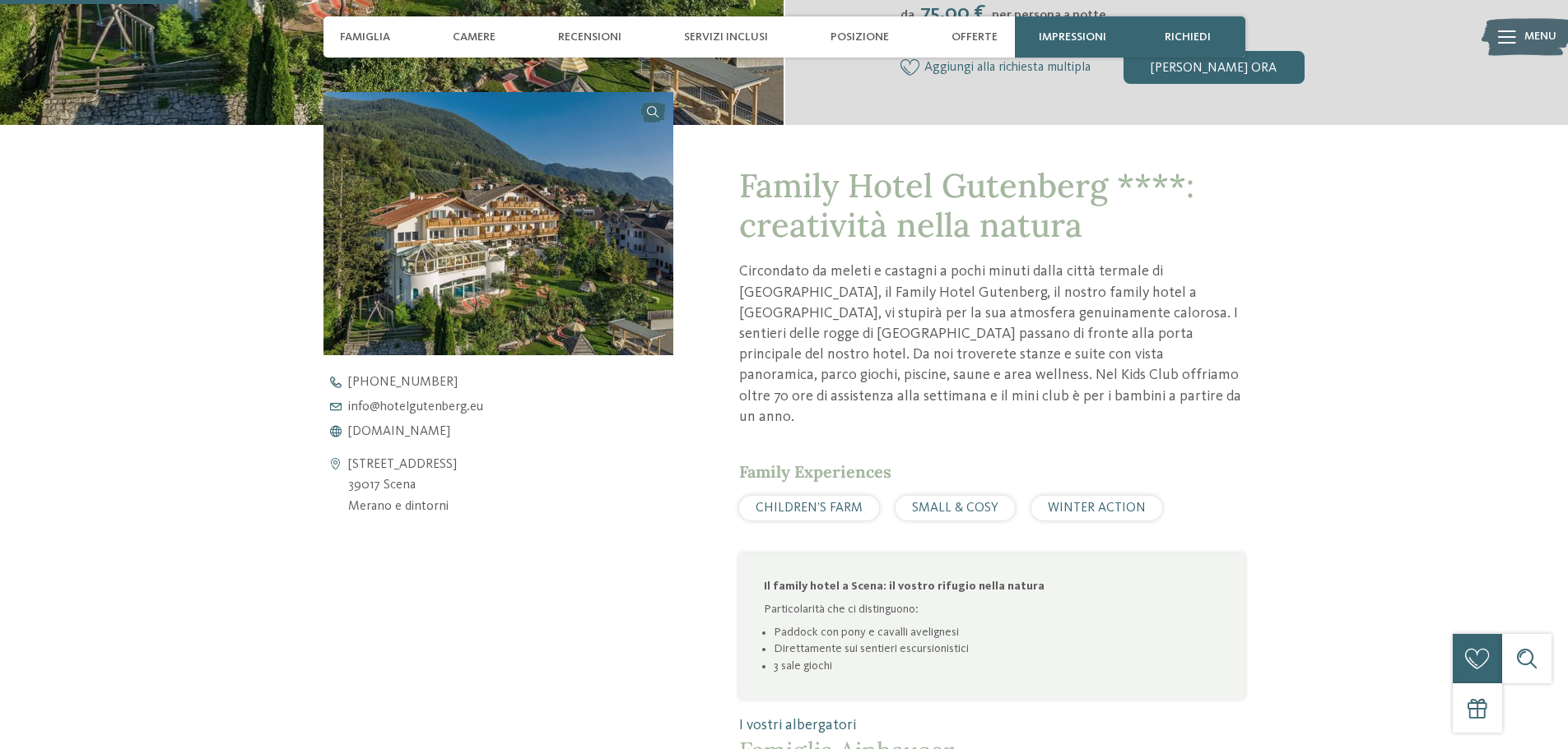
scroll to position [551, 0]
